Goal: Task Accomplishment & Management: Manage account settings

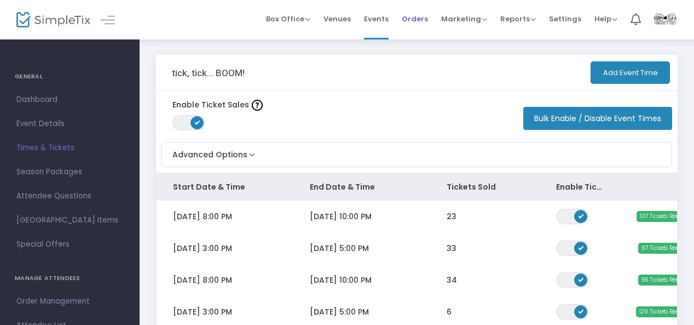
click at [405, 16] on li "Orders" at bounding box center [414, 19] width 39 height 39
click at [408, 17] on span "Orders" at bounding box center [415, 19] width 26 height 28
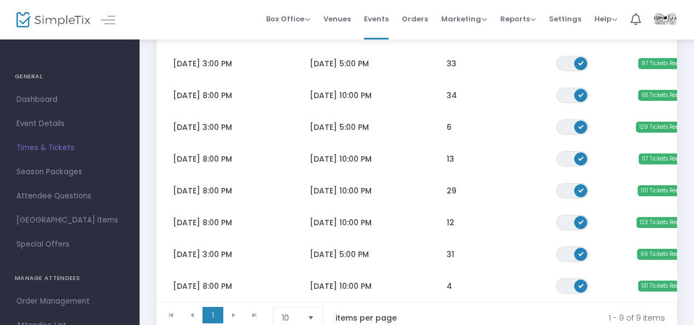
scroll to position [157, 0]
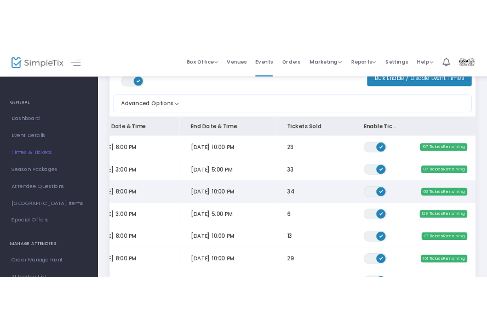
scroll to position [0, 38]
